Goal: Task Accomplishment & Management: Manage account settings

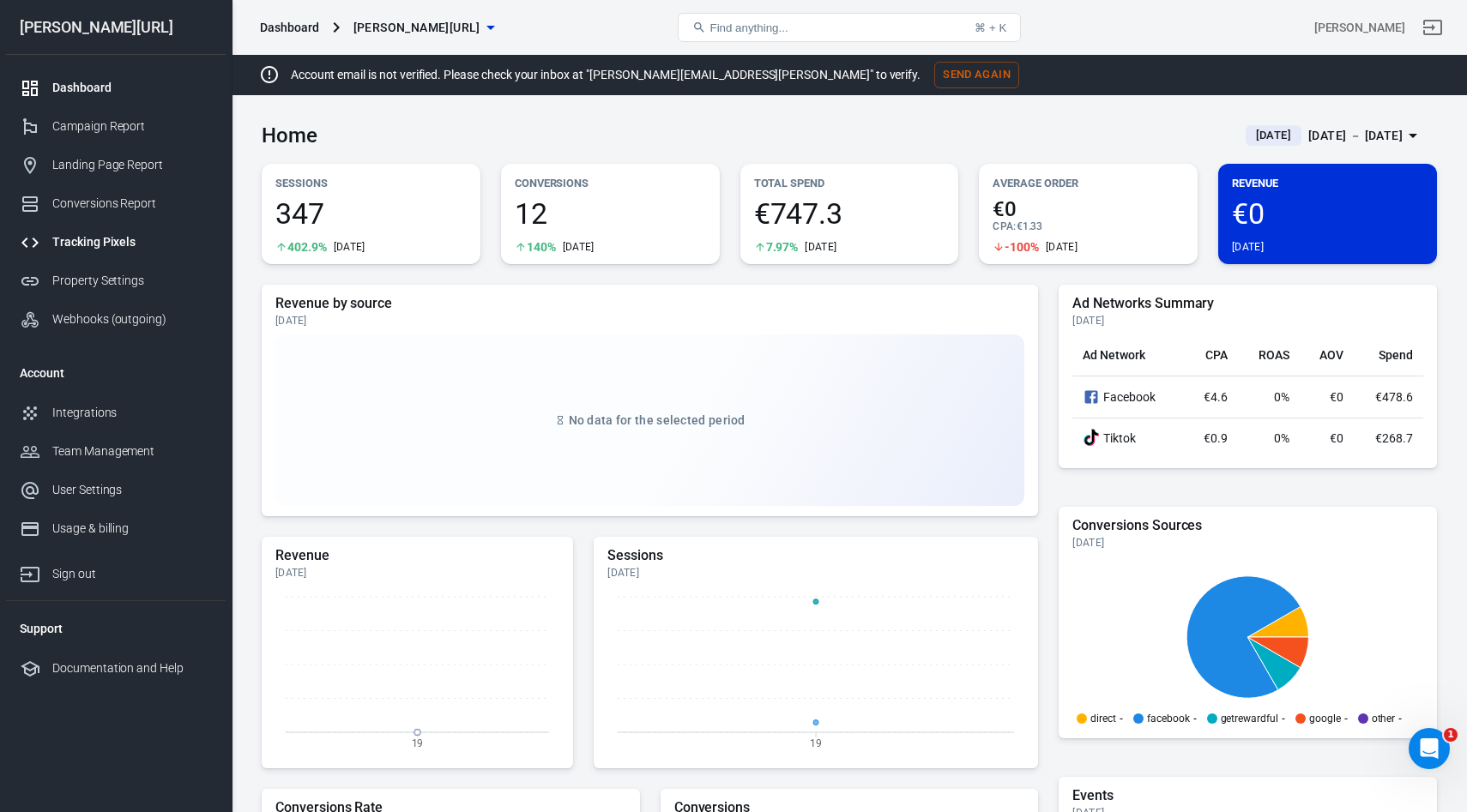
click at [61, 242] on div "Tracking Pixels" at bounding box center [132, 242] width 159 height 18
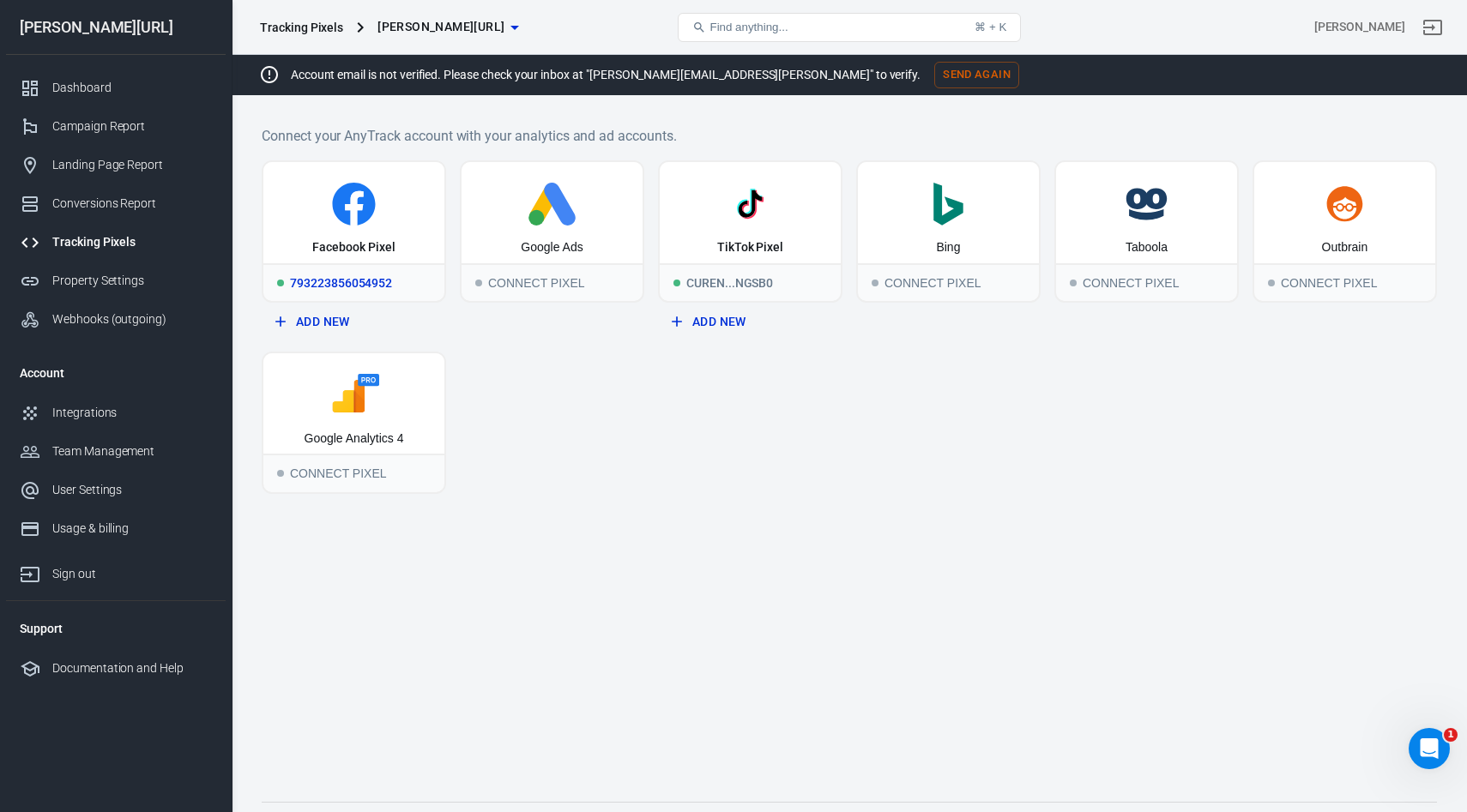
click at [357, 243] on div "Facebook Pixel" at bounding box center [353, 247] width 82 height 17
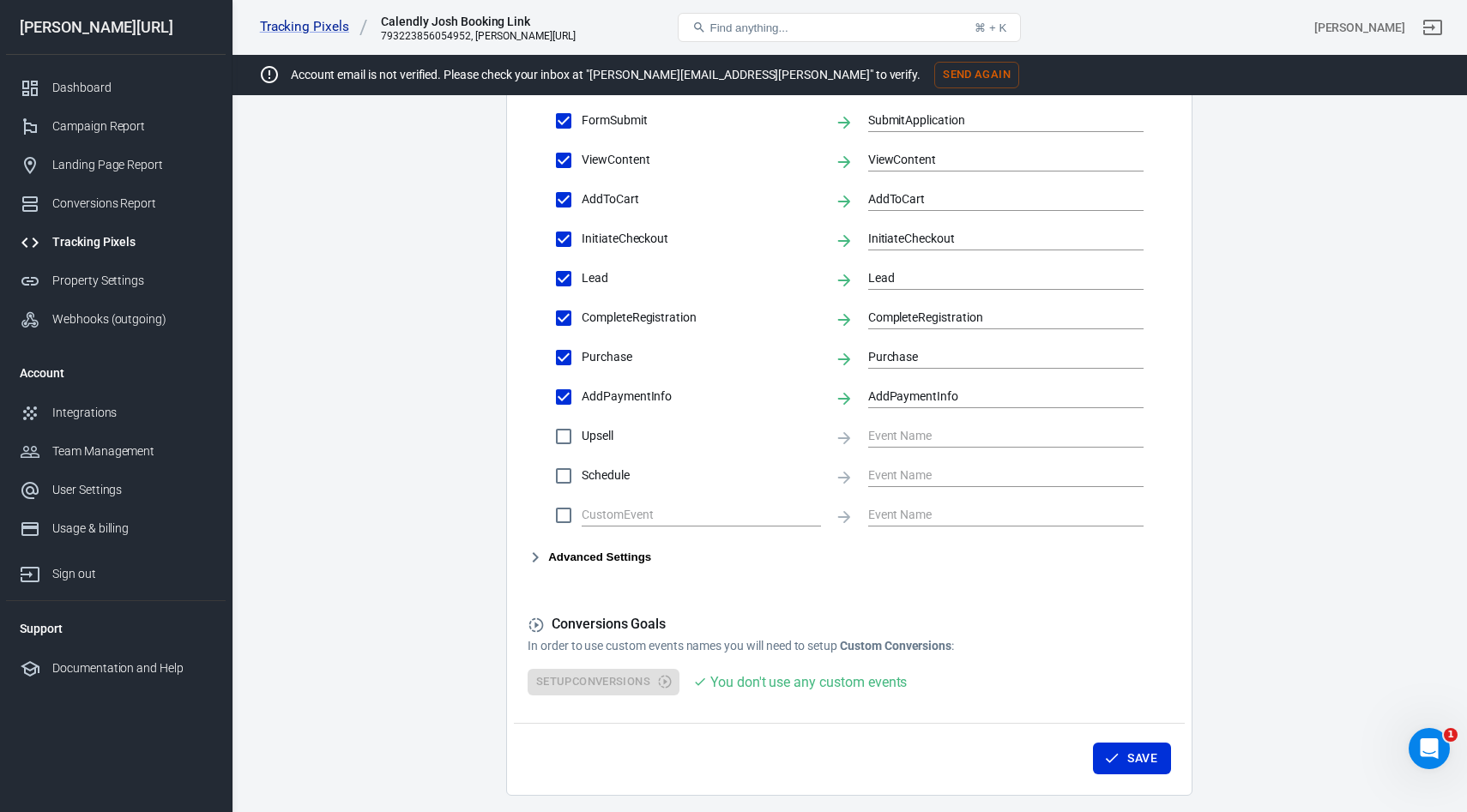
scroll to position [754, 0]
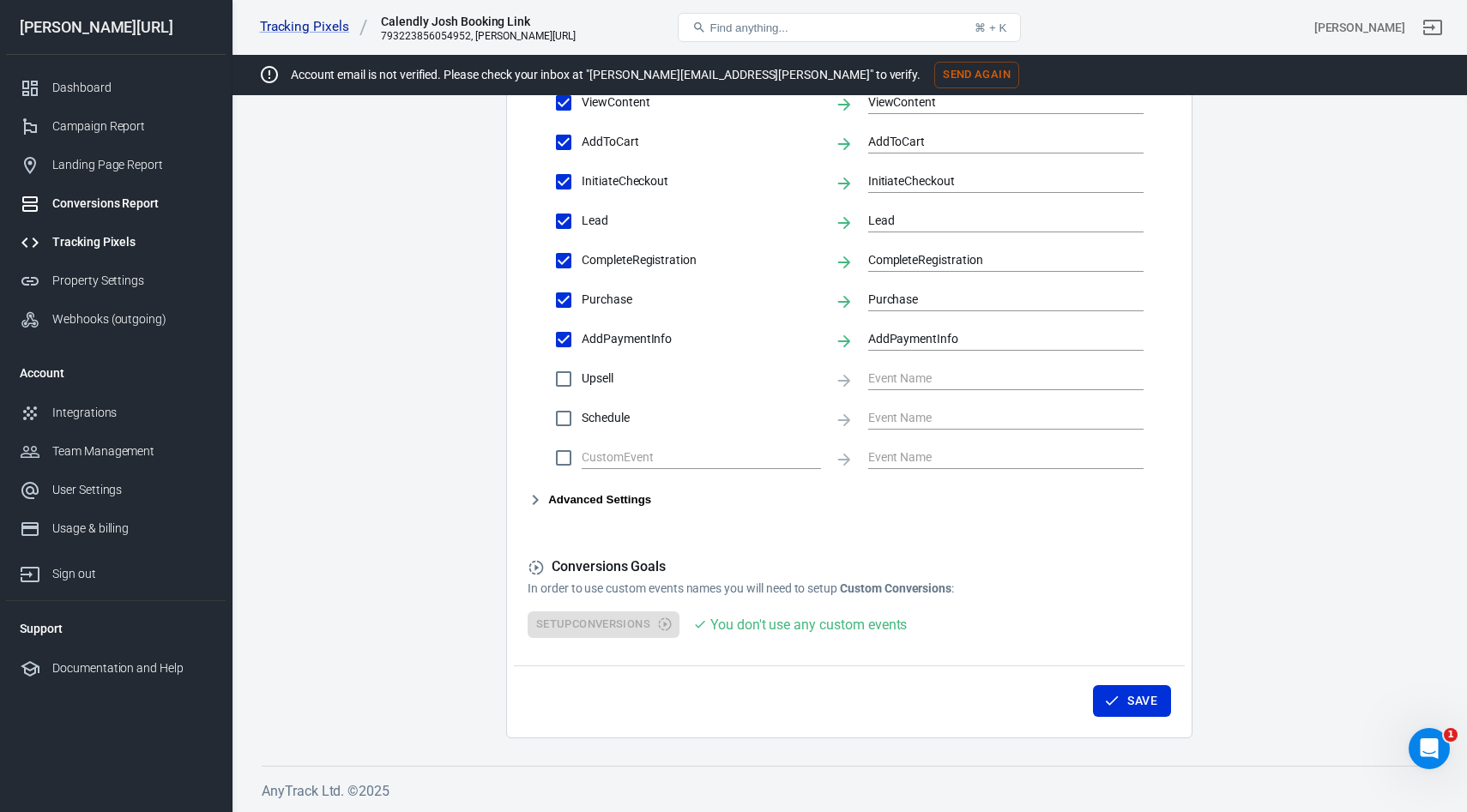
click at [110, 197] on div "Conversions Report" at bounding box center [132, 204] width 159 height 18
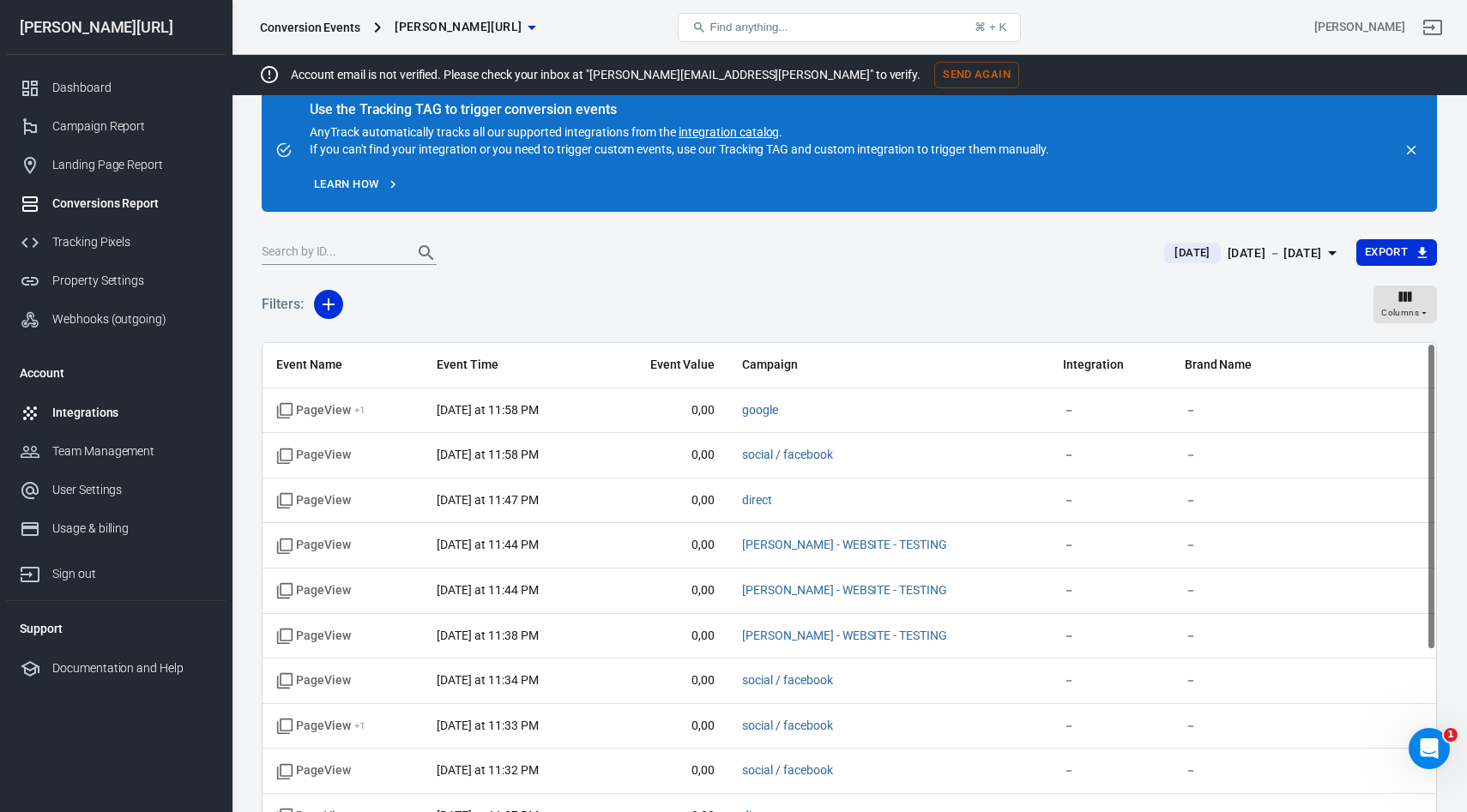
click at [94, 410] on div "Integrations" at bounding box center [132, 413] width 159 height 18
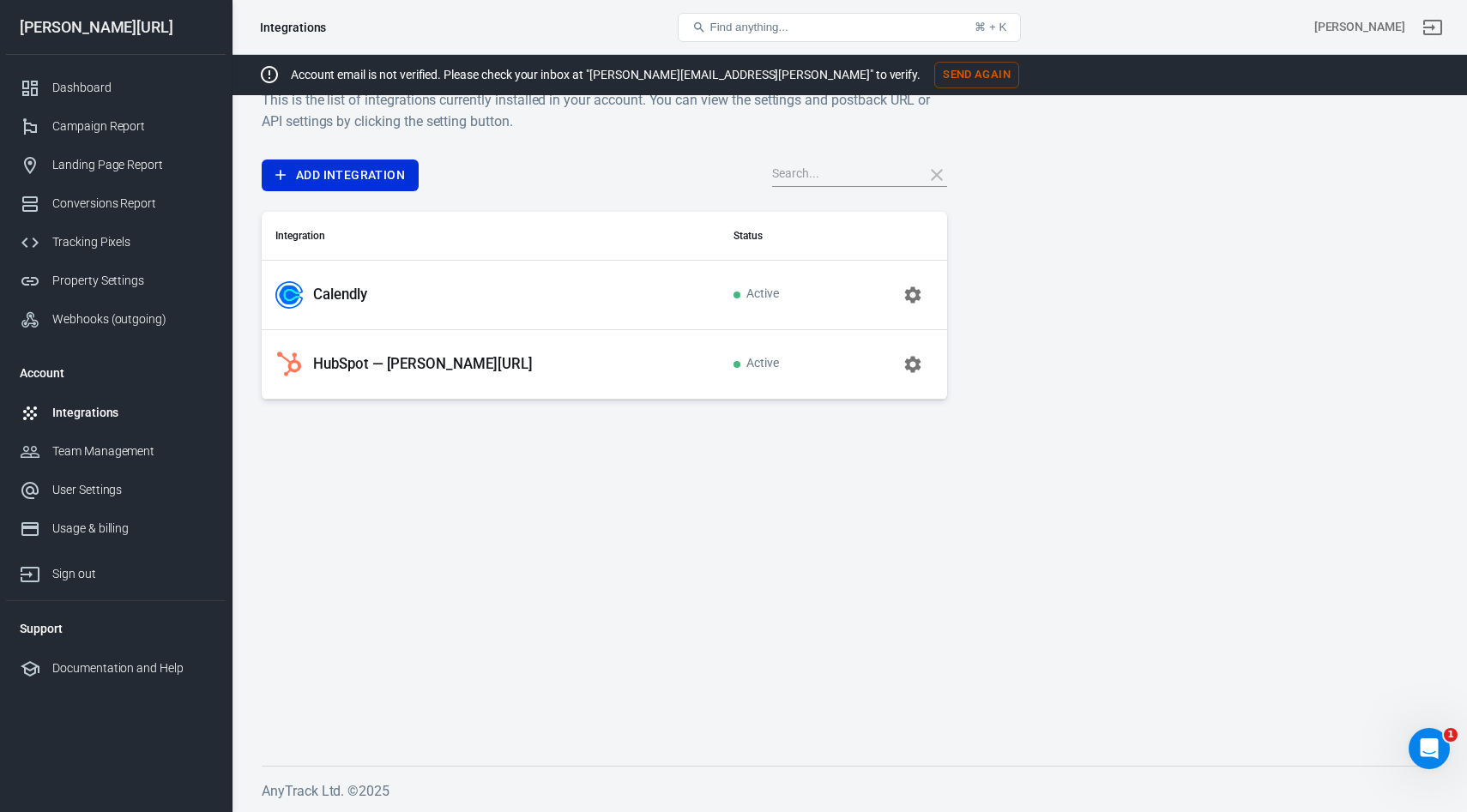
click at [336, 296] on p "Calendly" at bounding box center [340, 295] width 54 height 18
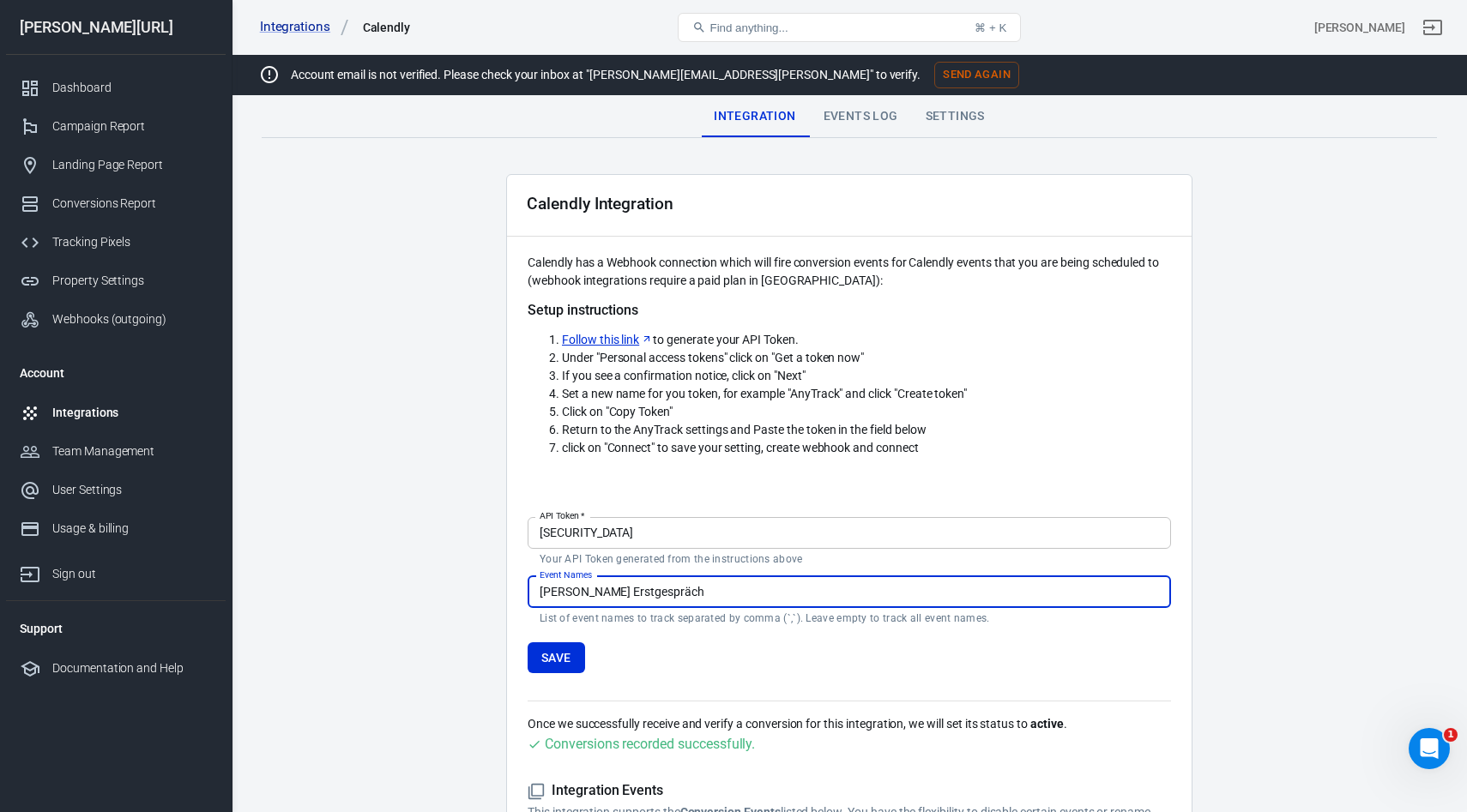
click at [878, 113] on div "Events Log" at bounding box center [861, 117] width 102 height 42
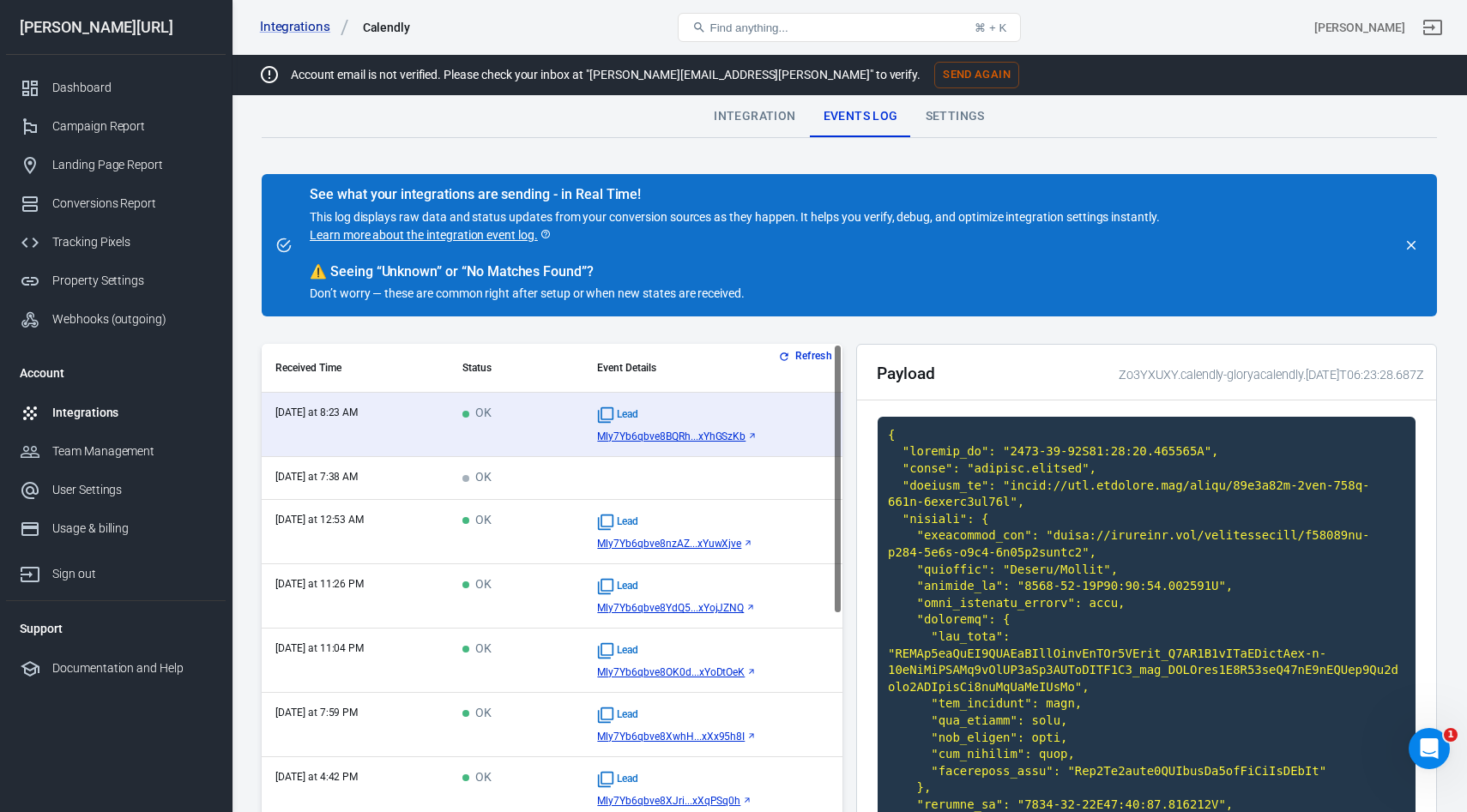
click at [405, 541] on td "[DATE] at 12:53 AM" at bounding box center [355, 532] width 187 height 64
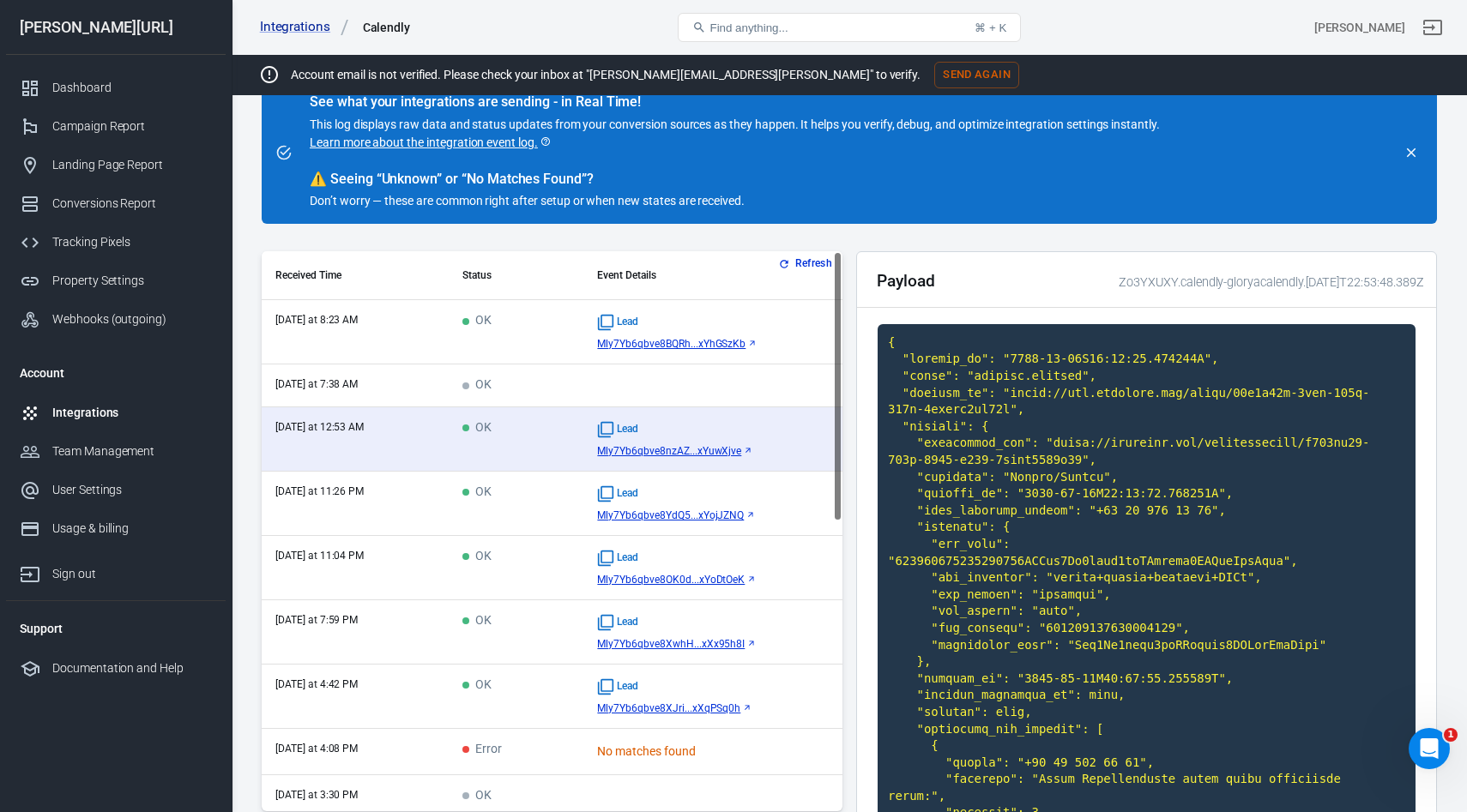
scroll to position [91, 0]
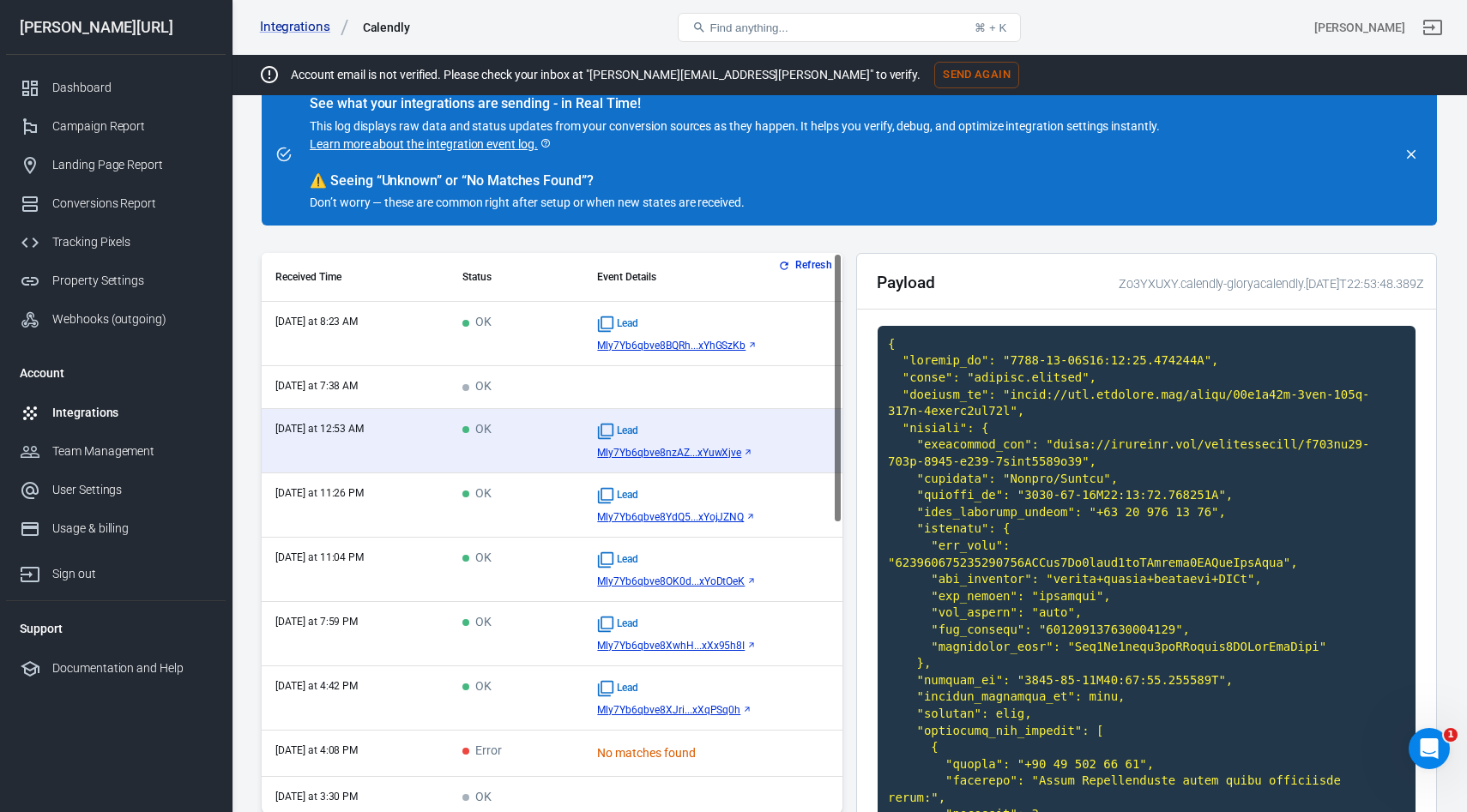
click at [498, 392] on td "OK" at bounding box center [516, 387] width 135 height 43
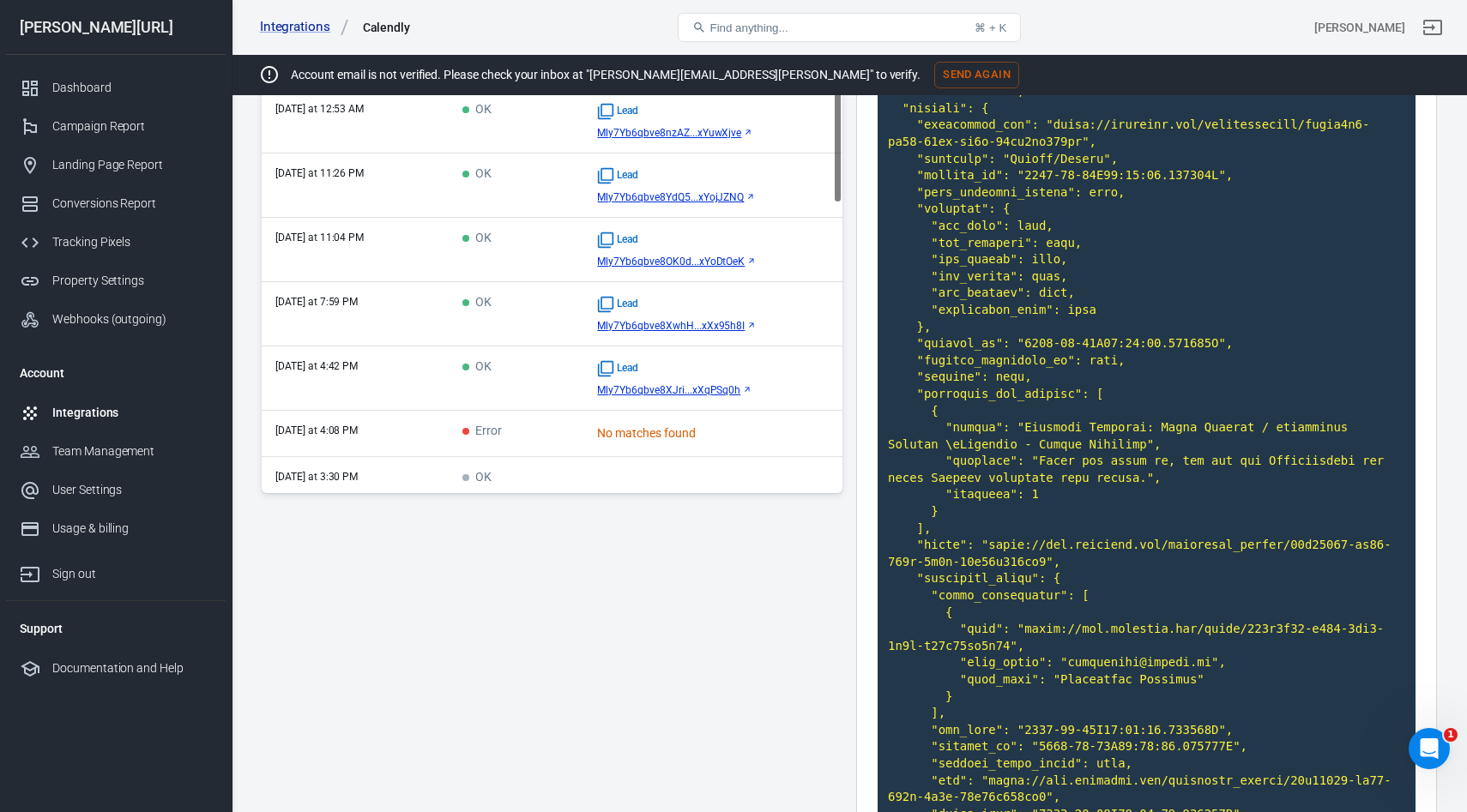
scroll to position [0, 0]
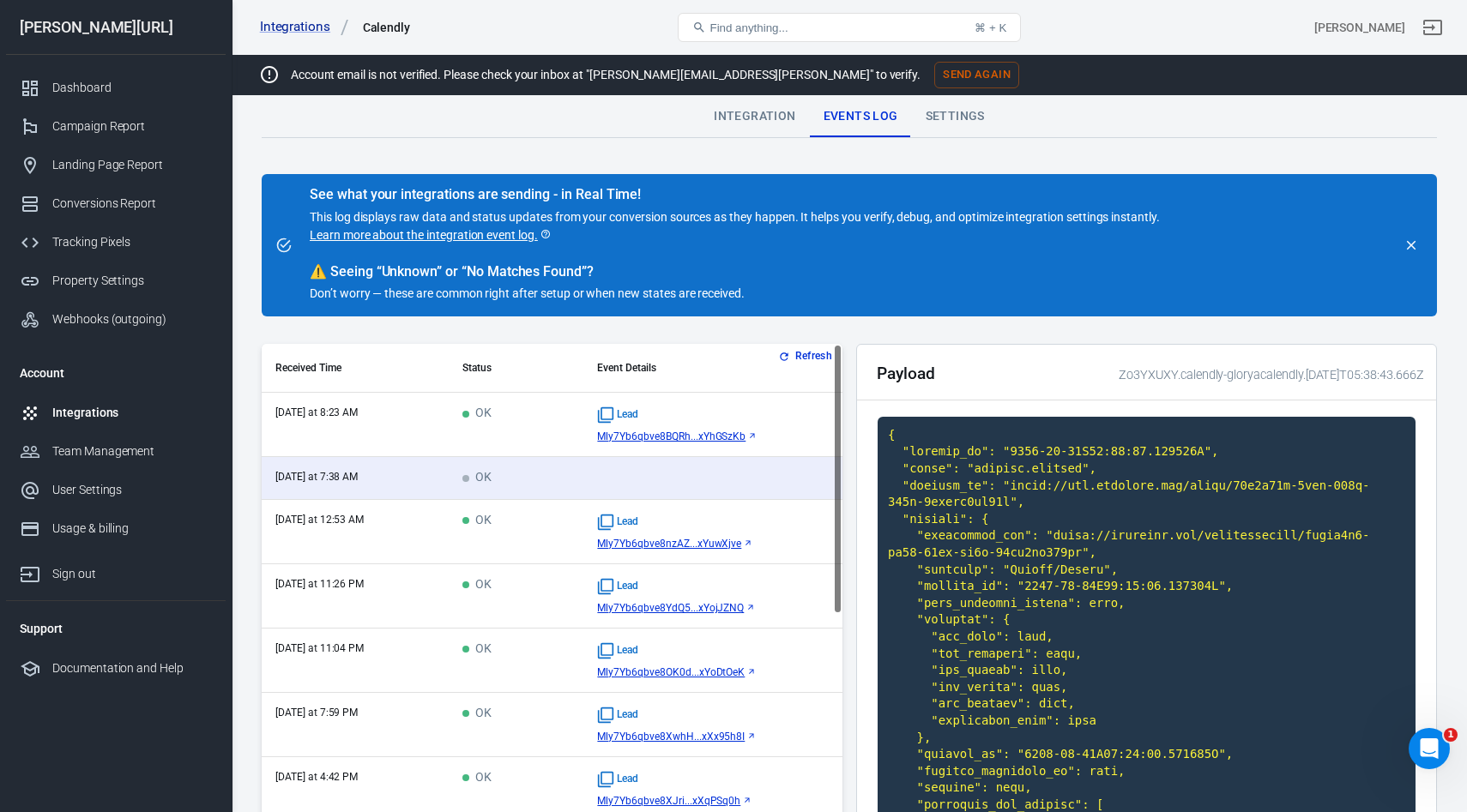
click at [547, 524] on td "OK" at bounding box center [516, 532] width 135 height 64
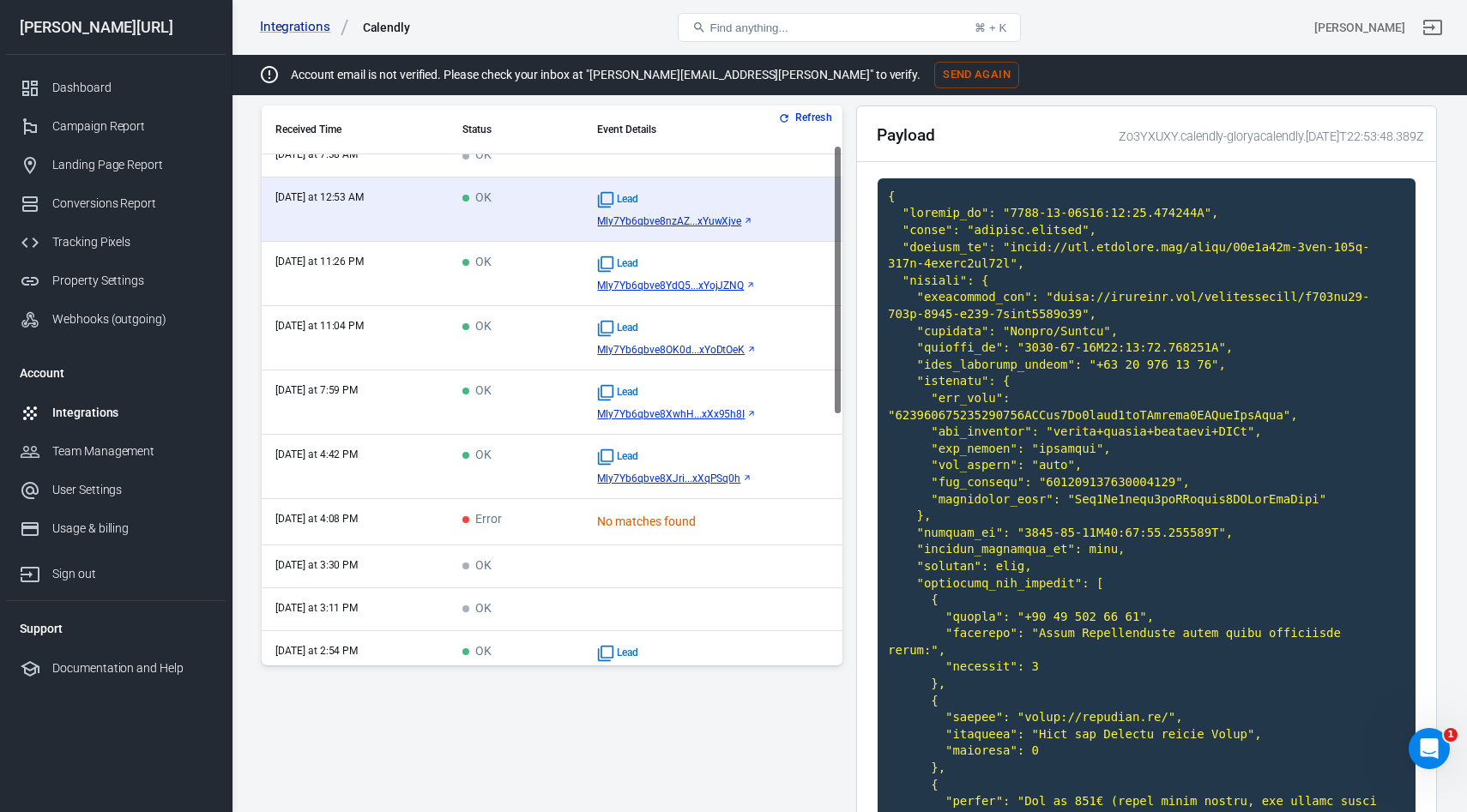
scroll to position [81, 0]
click at [523, 286] on td "OK" at bounding box center [516, 276] width 135 height 64
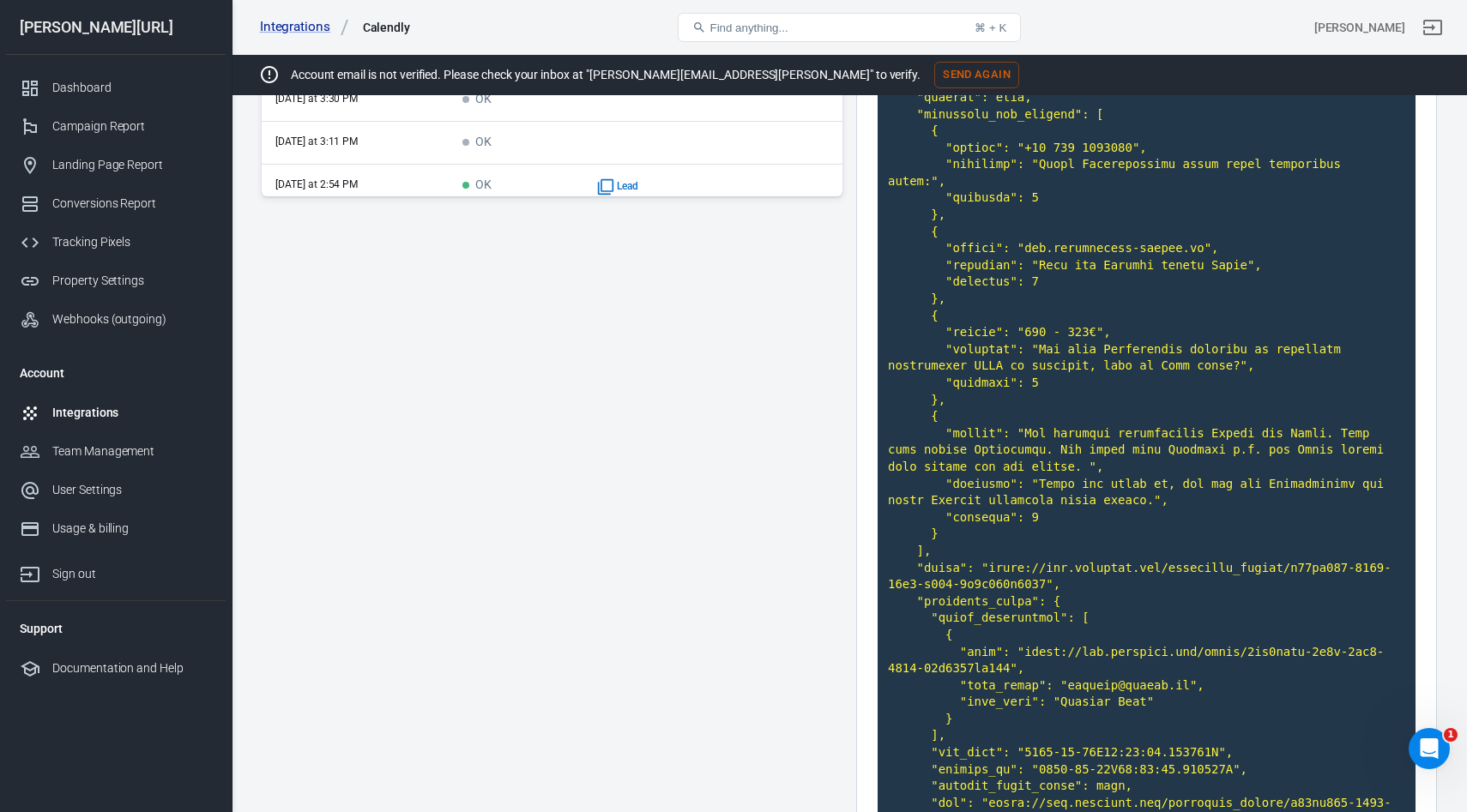
scroll to position [351, 0]
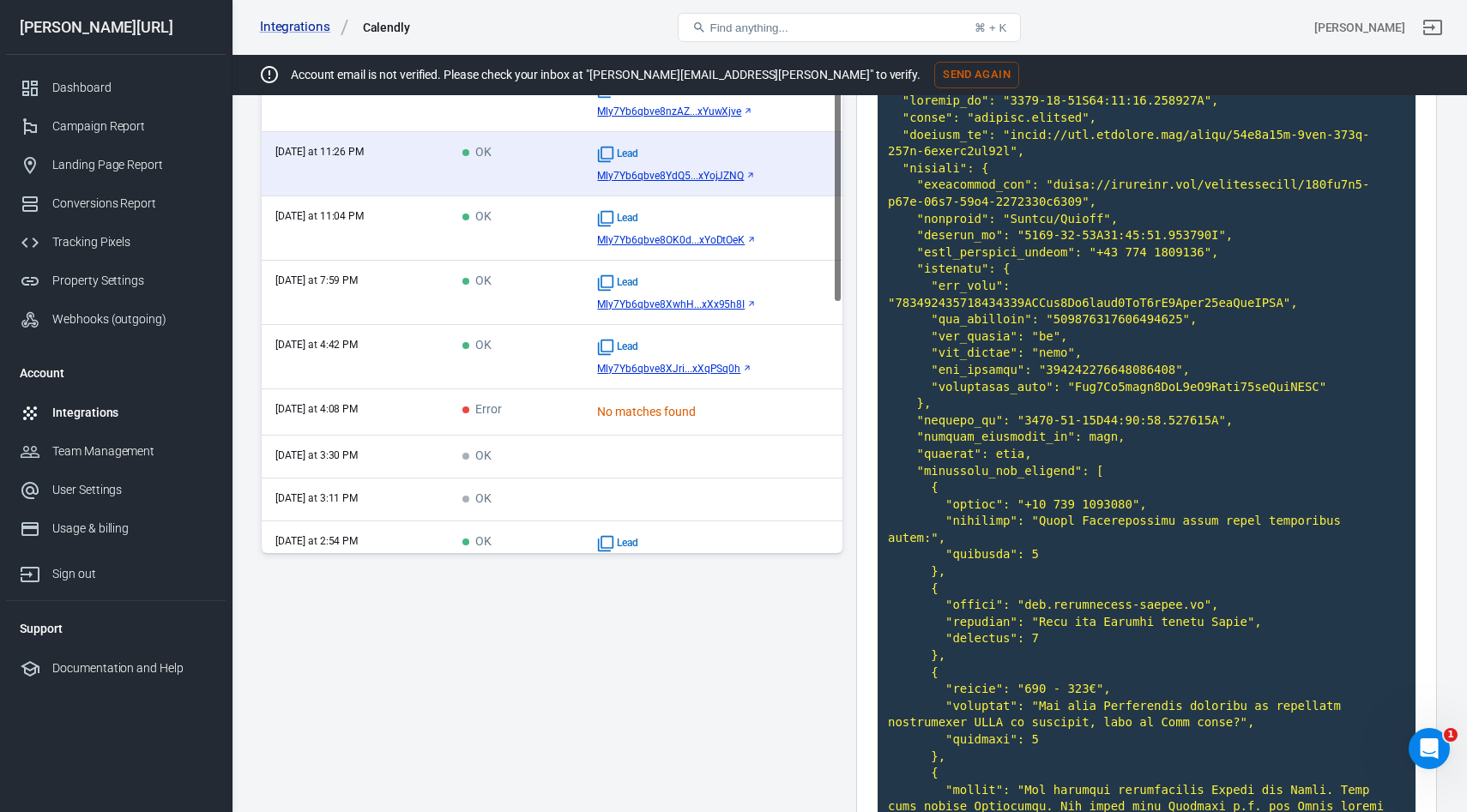
click at [516, 241] on td "OK" at bounding box center [516, 228] width 135 height 64
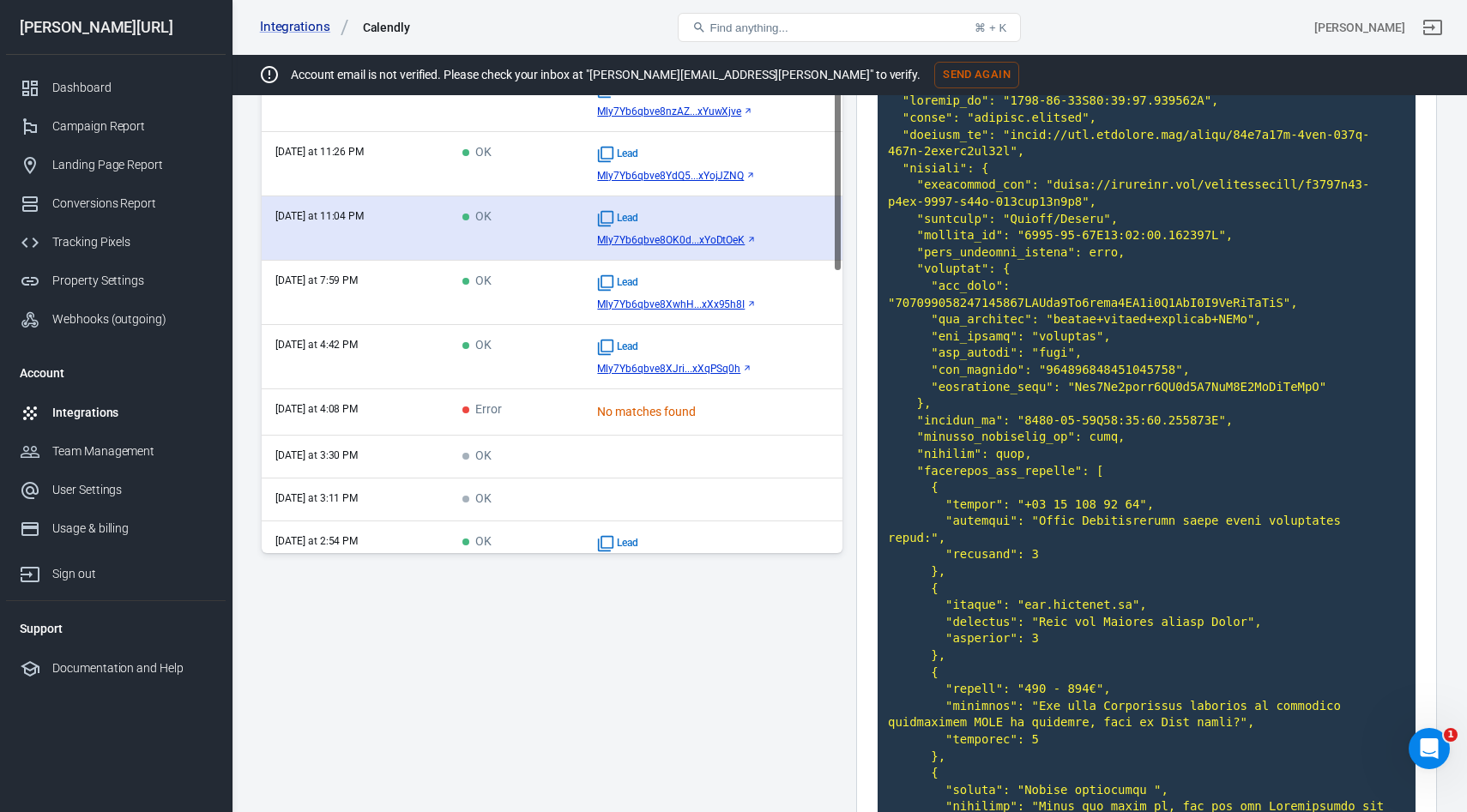
scroll to position [0, 0]
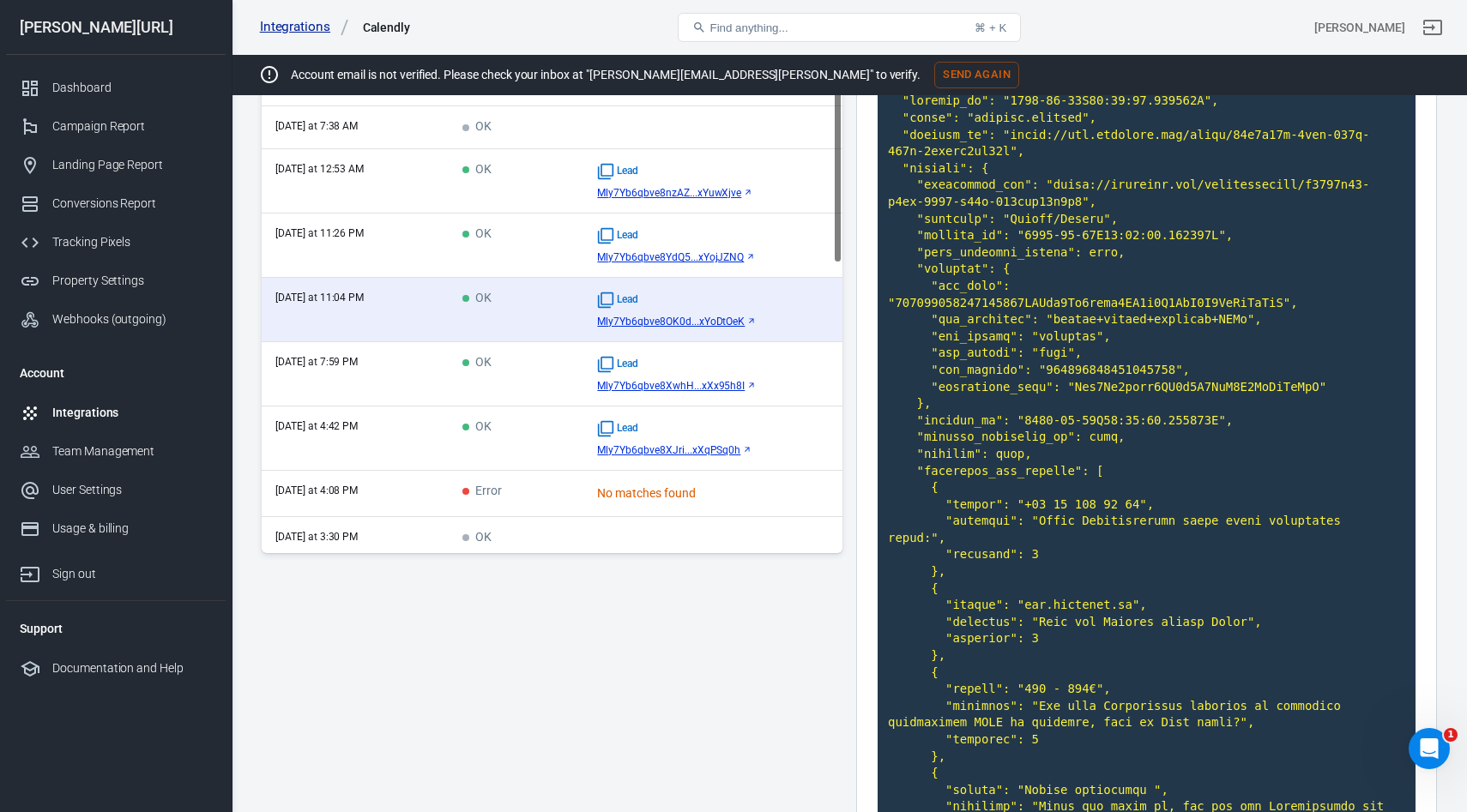
click at [284, 24] on link "Integrations" at bounding box center [305, 27] width 89 height 18
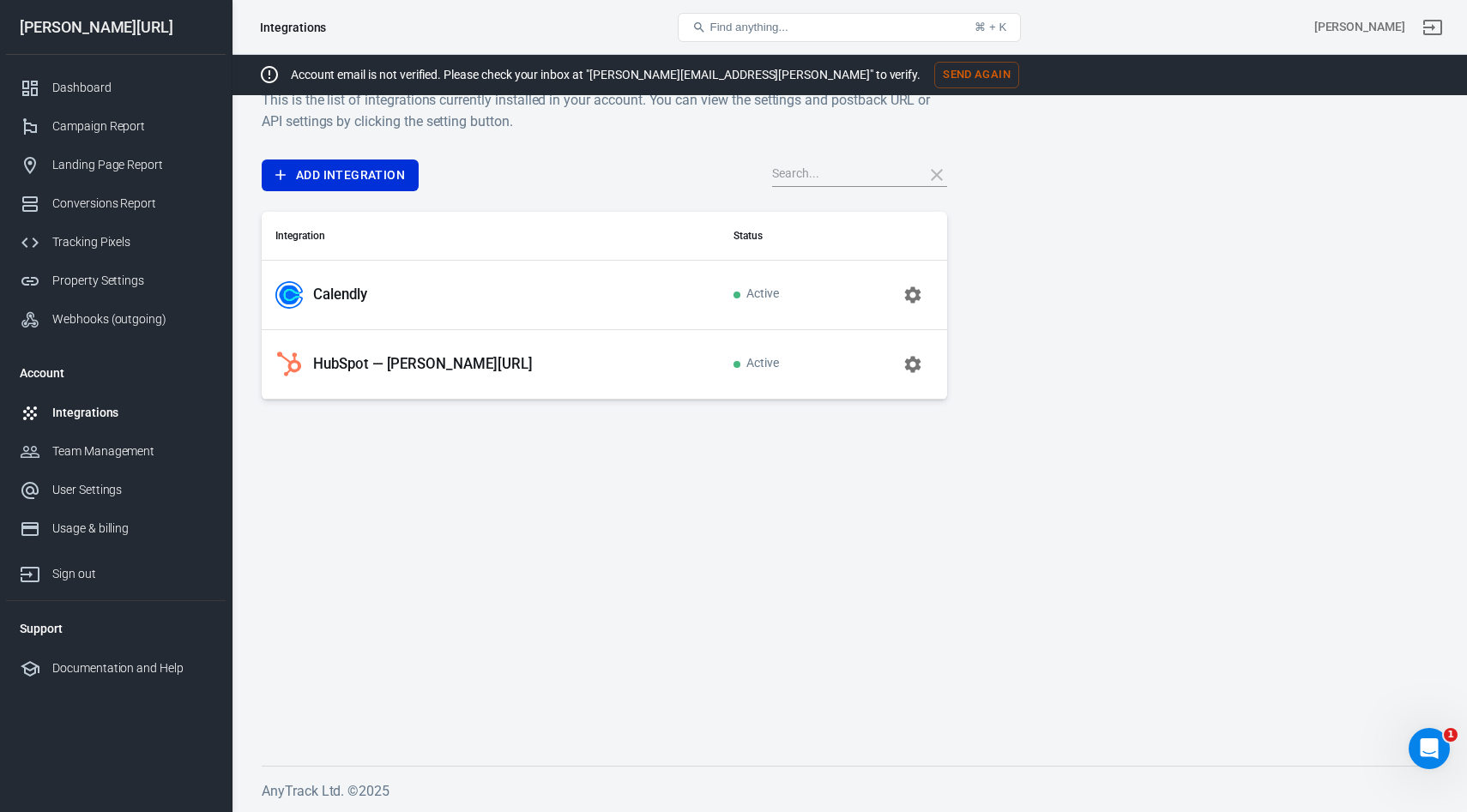
click at [478, 369] on div "HubSpot — [PERSON_NAME][URL]" at bounding box center [490, 365] width 430 height 28
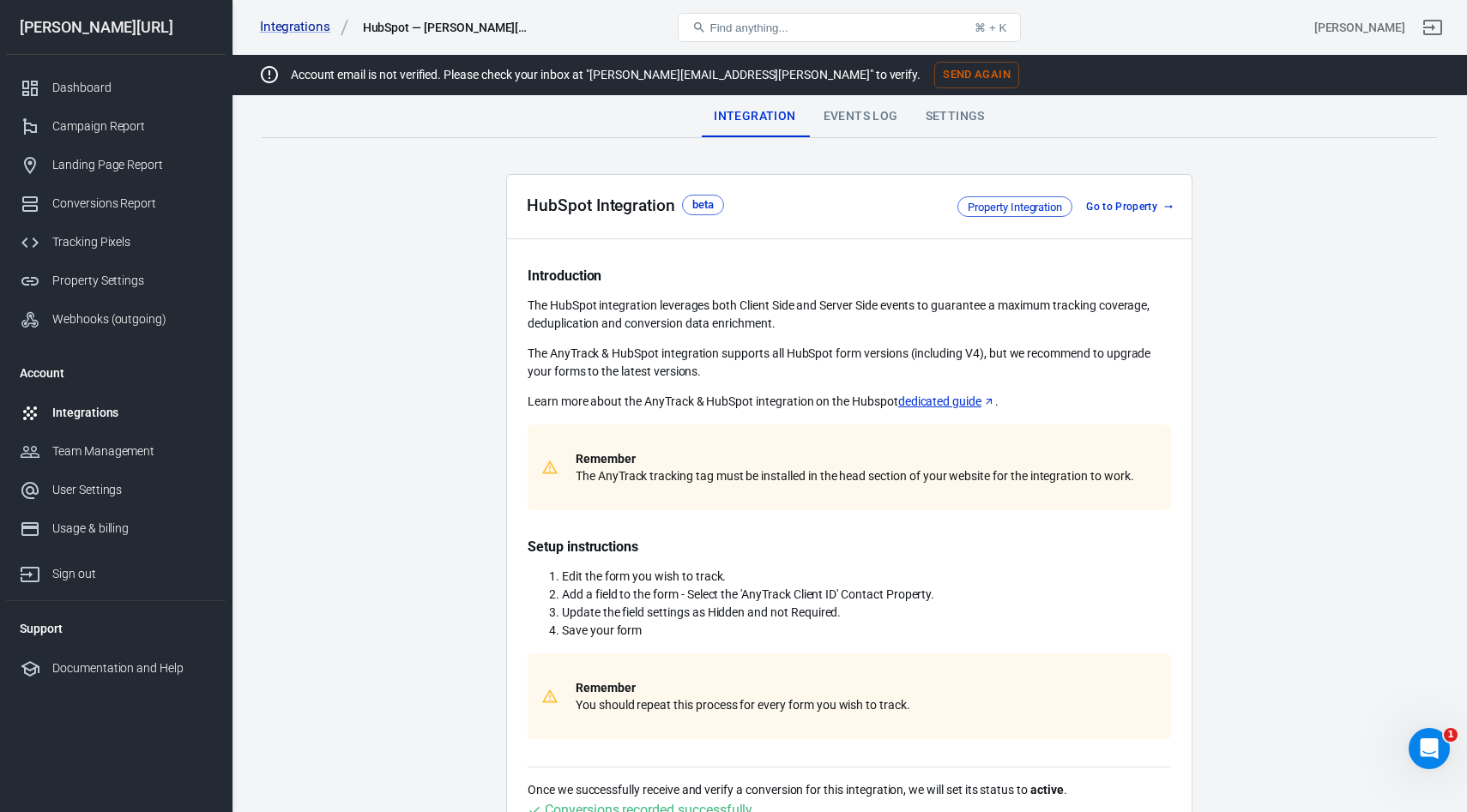
scroll to position [439, 0]
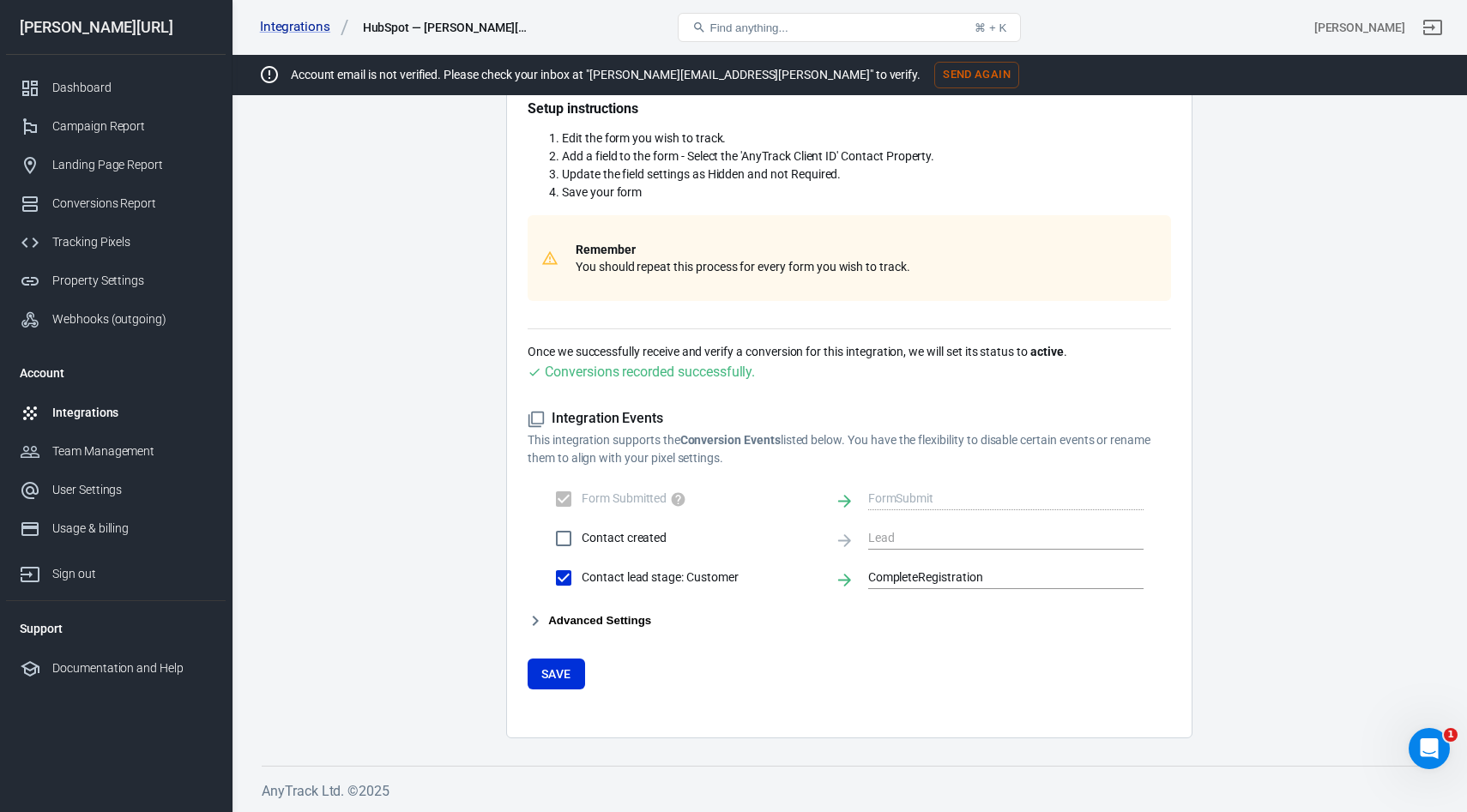
click at [574, 619] on button "Advanced Settings" at bounding box center [589, 621] width 124 height 21
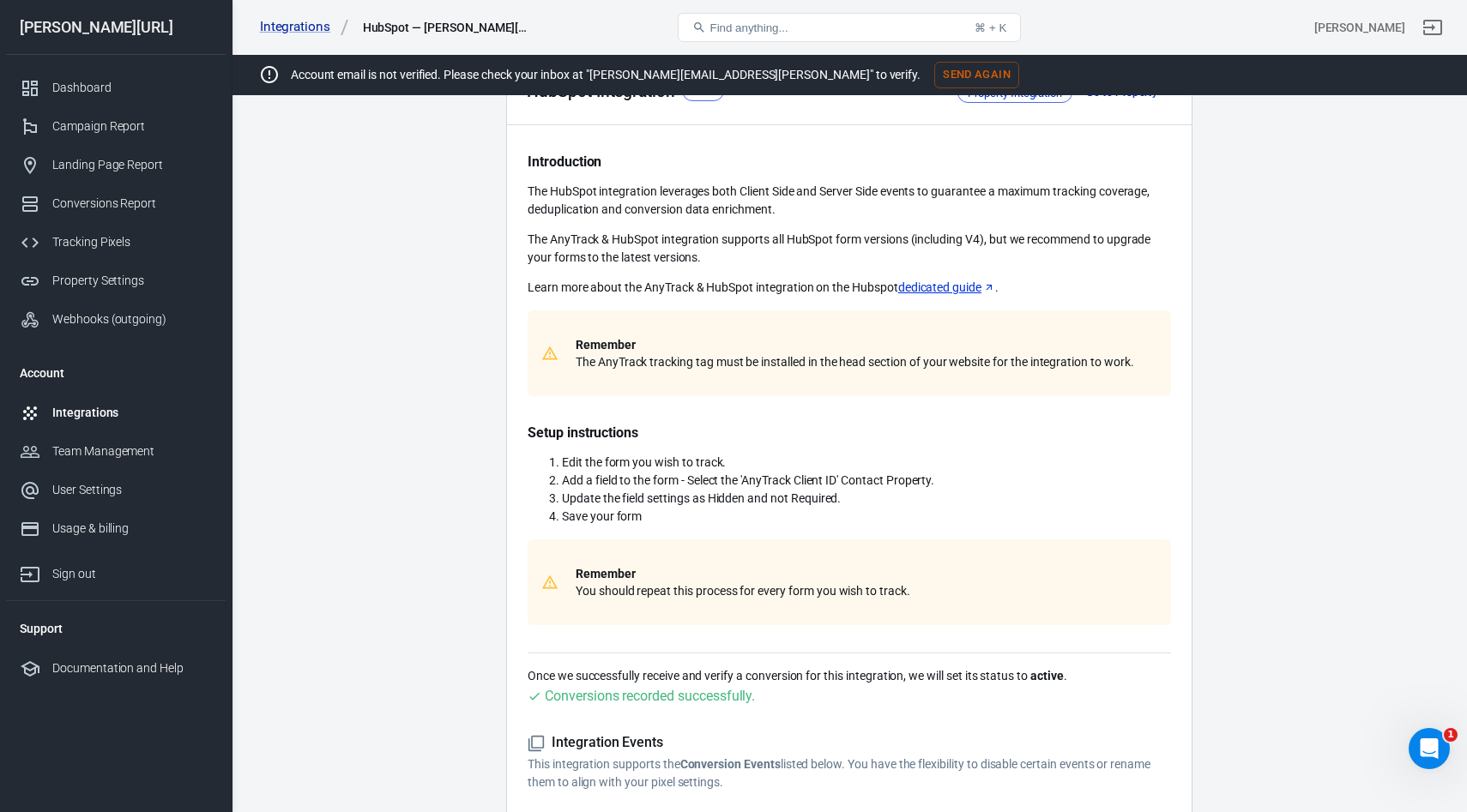
scroll to position [0, 0]
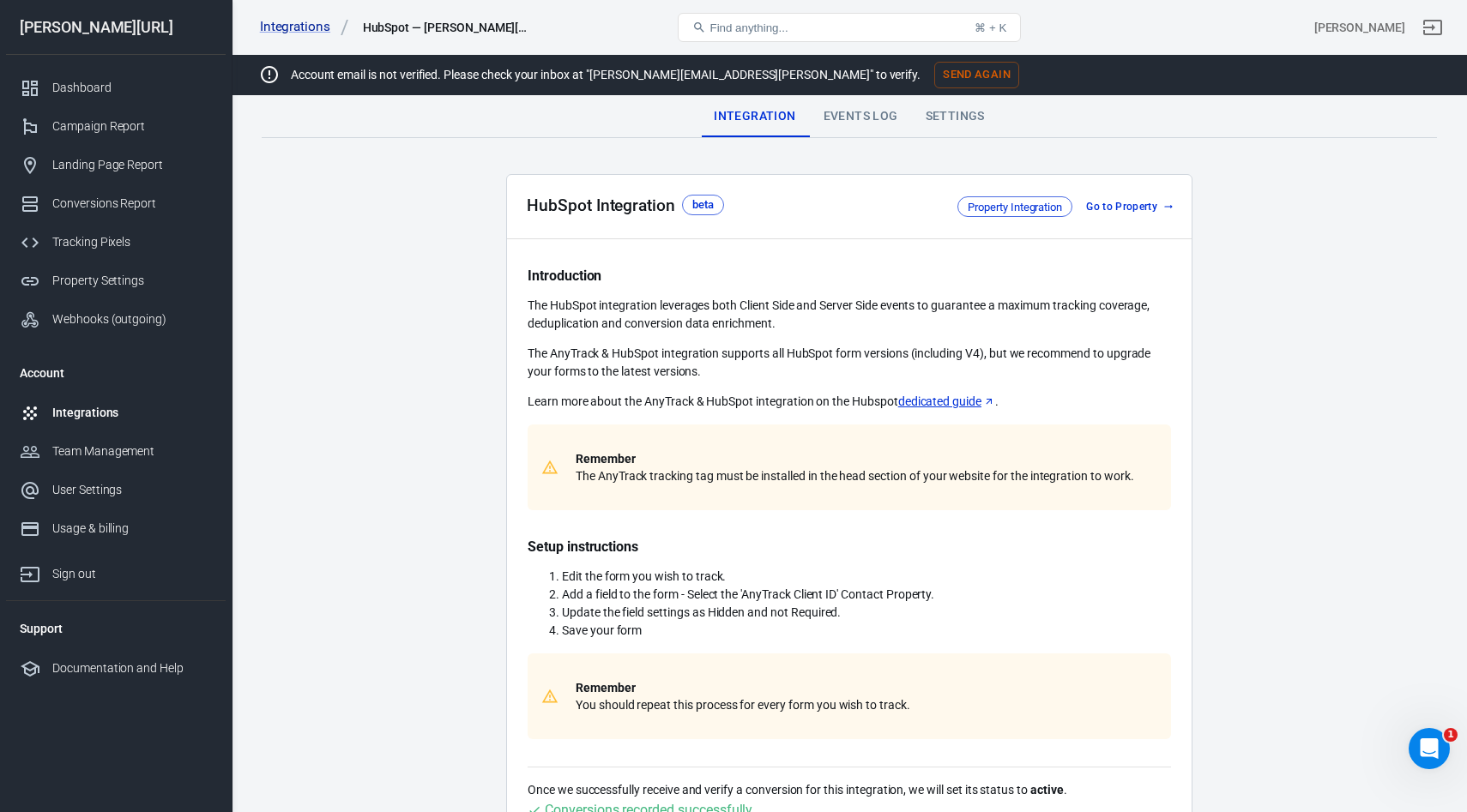
click at [858, 119] on div "Events Log" at bounding box center [861, 117] width 102 height 42
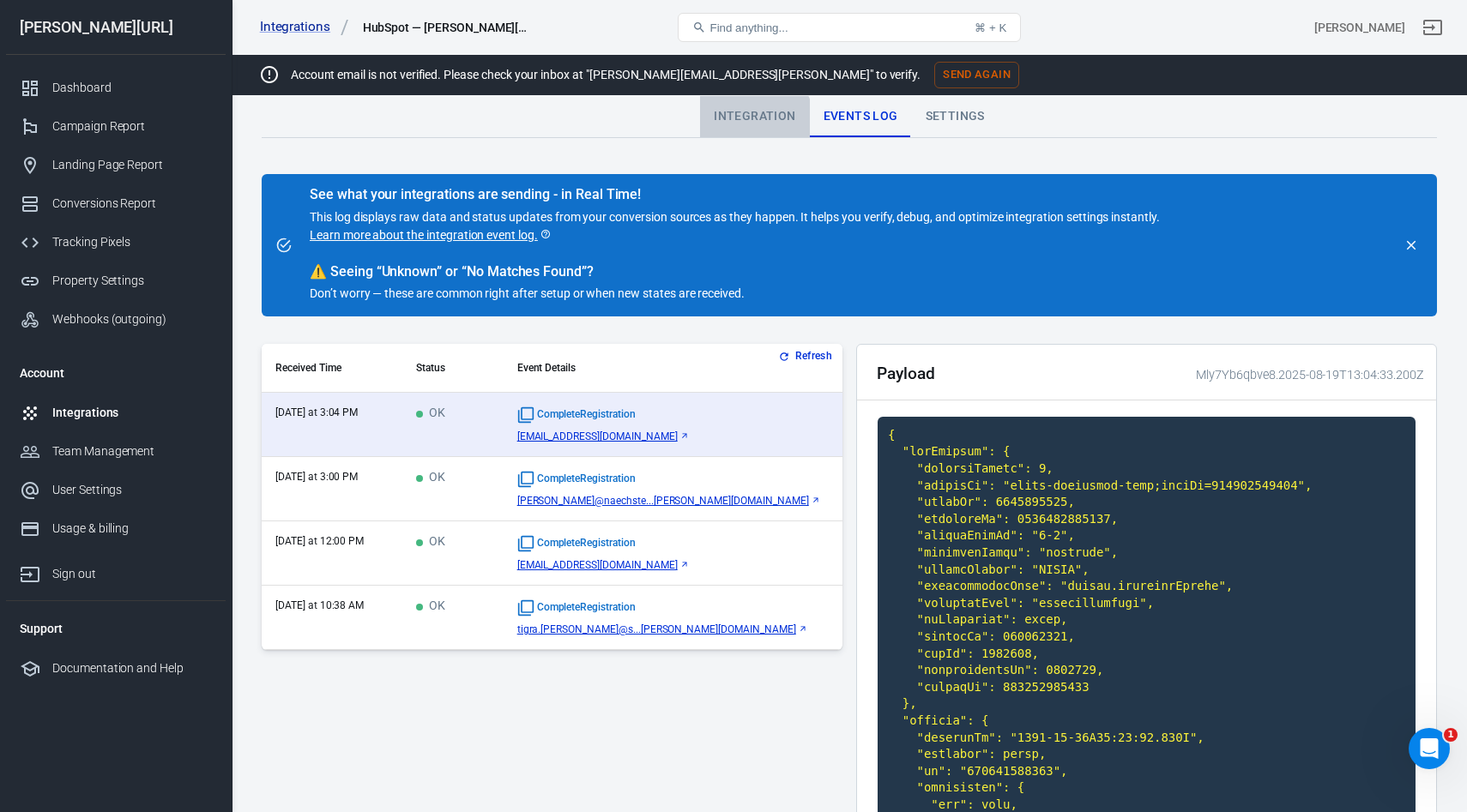
click at [744, 127] on div "Integration" at bounding box center [755, 117] width 109 height 42
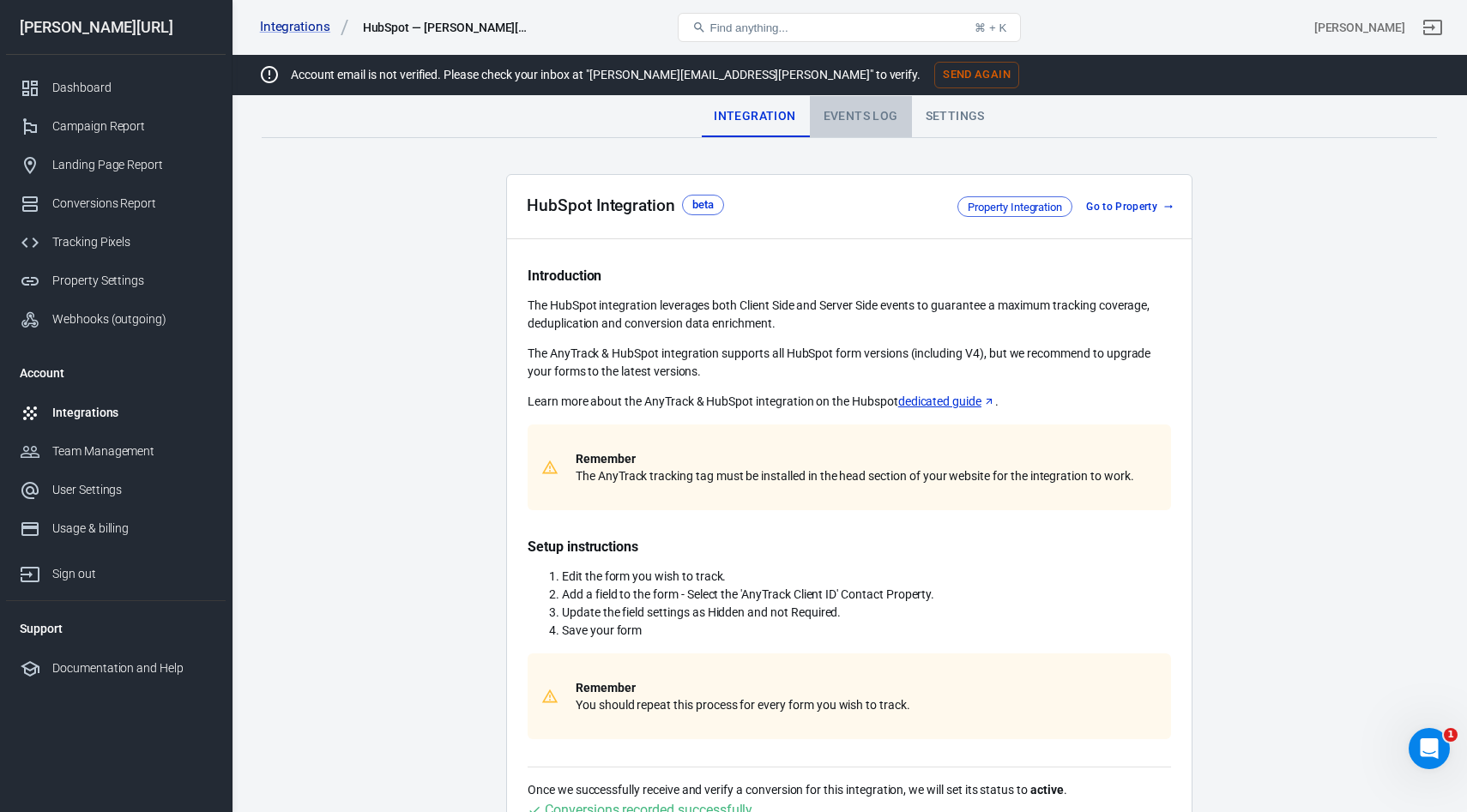
click at [876, 127] on div "Events Log" at bounding box center [861, 117] width 102 height 42
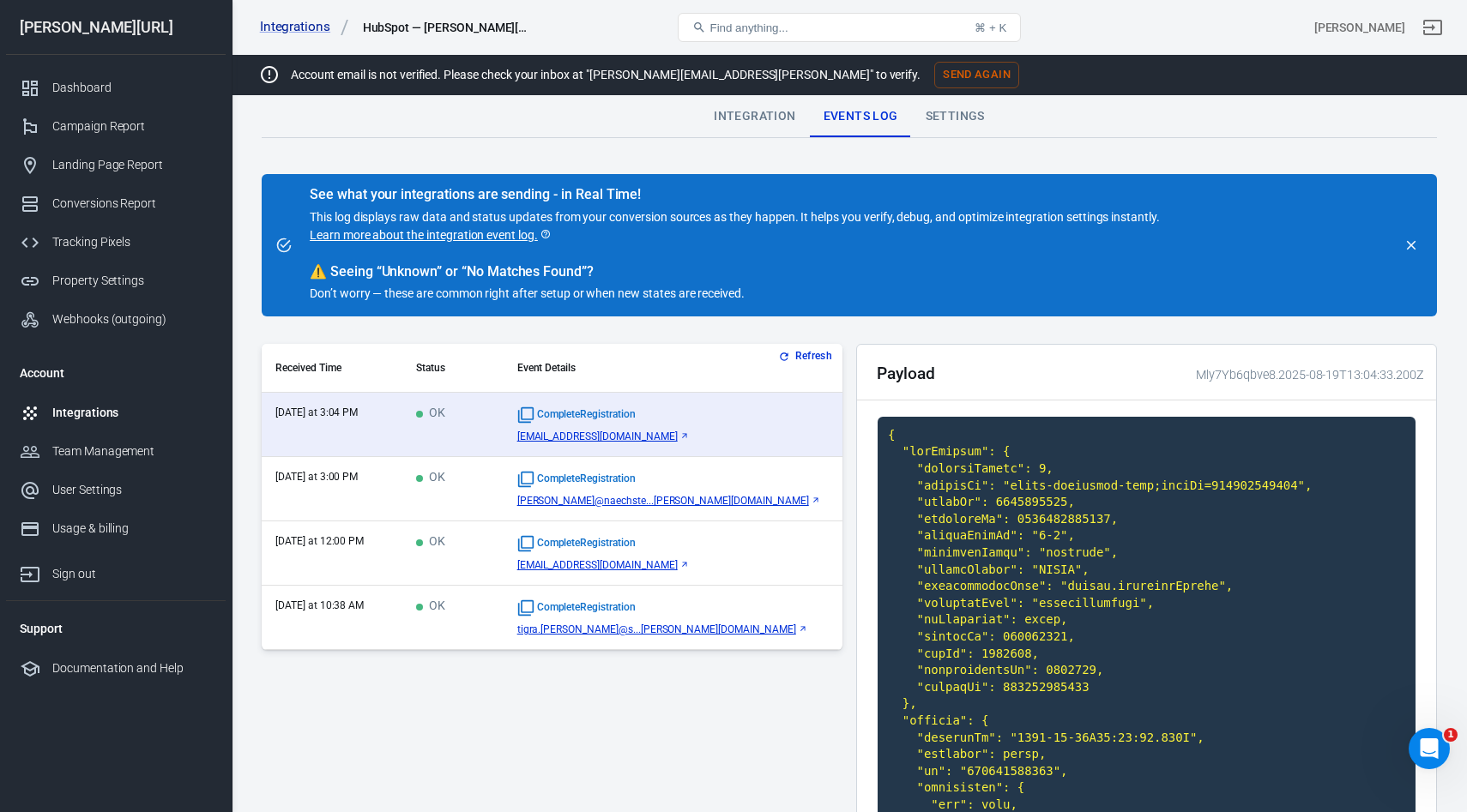
click at [763, 115] on div "Integration" at bounding box center [755, 117] width 109 height 42
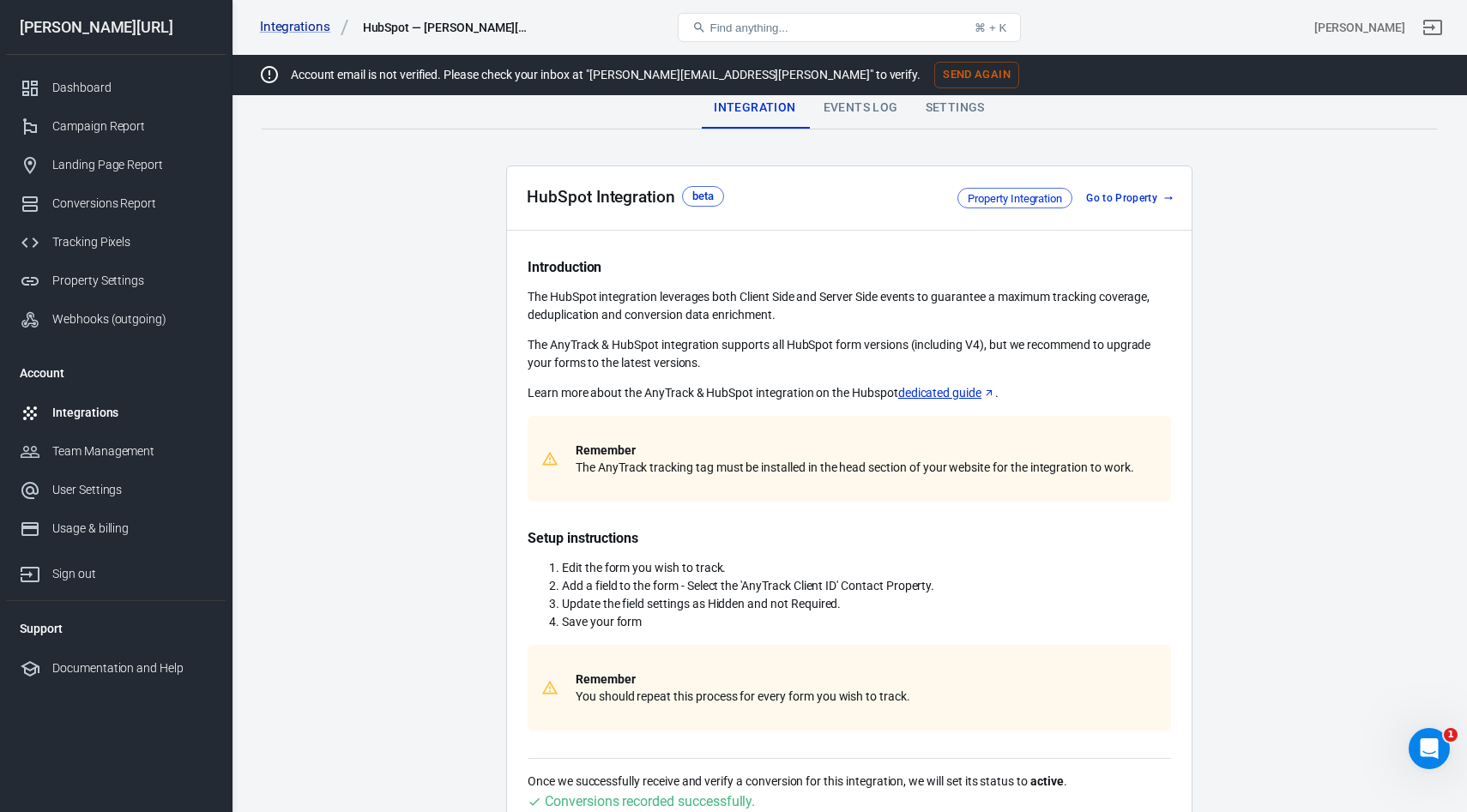
scroll to position [439, 0]
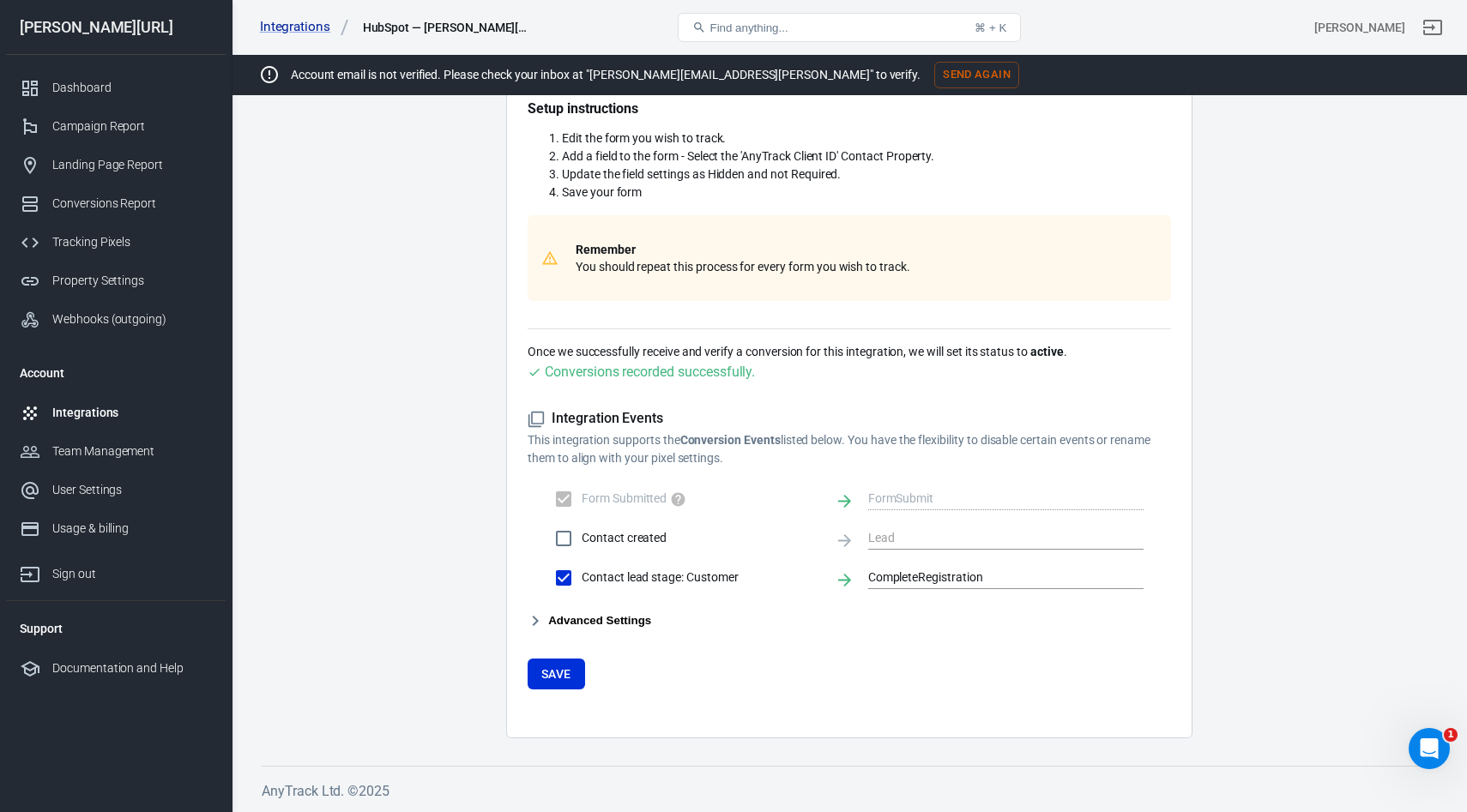
click at [591, 620] on button "Advanced Settings" at bounding box center [589, 621] width 124 height 21
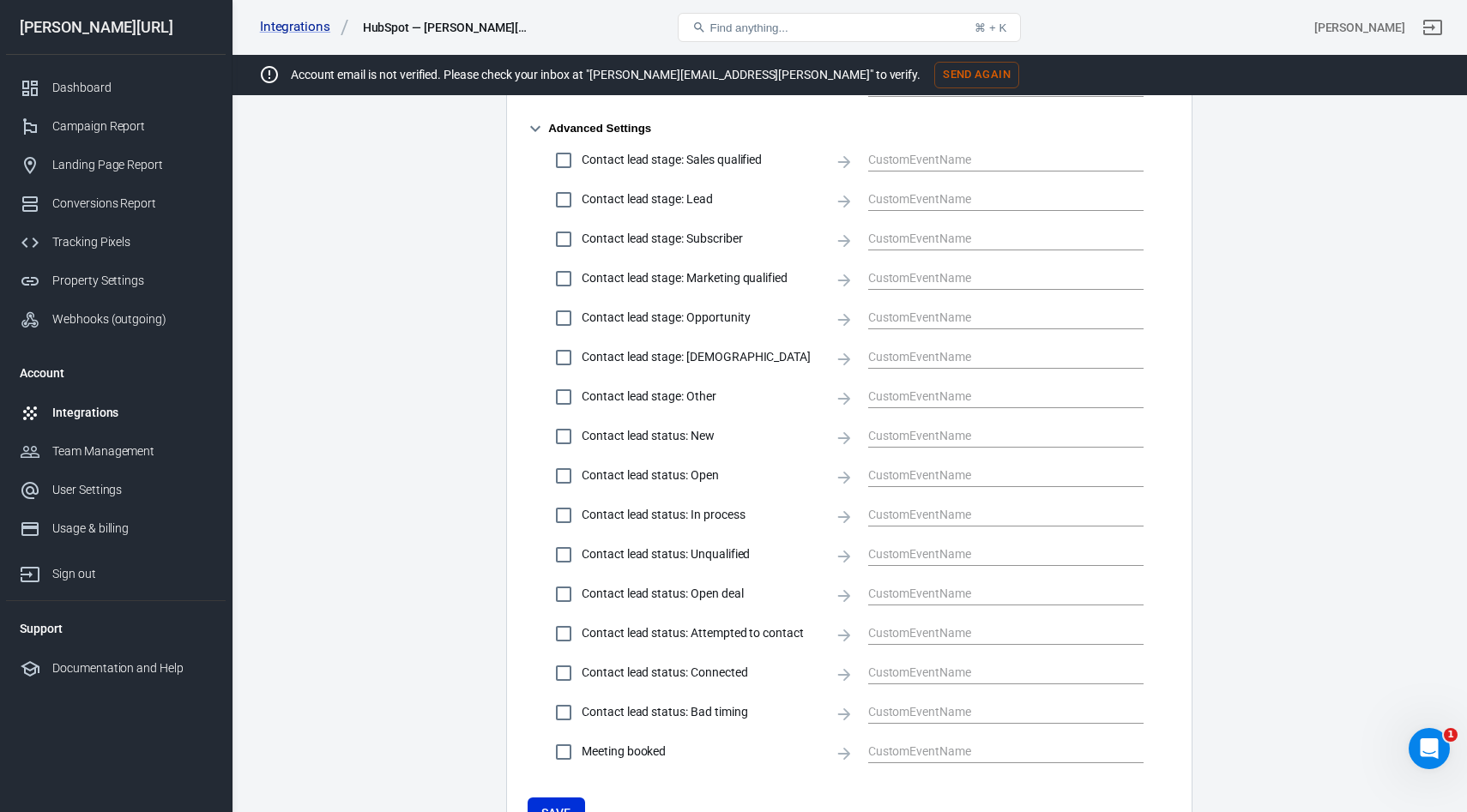
scroll to position [930, 0]
